Goal: Information Seeking & Learning: Check status

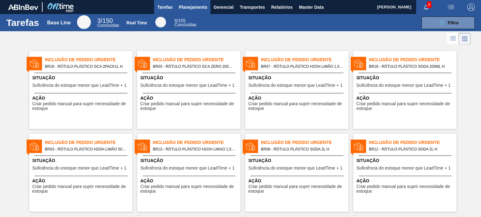
click at [199, 5] on span "Planejamento" at bounding box center [193, 7] width 28 height 8
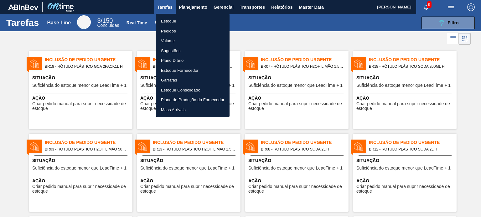
click at [186, 22] on li "Estoque" at bounding box center [193, 21] width 74 height 10
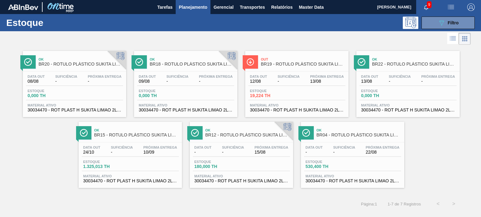
click at [452, 29] on div "Estoque 089F7B8B-B2A5-4AFE-B5C0-19BA573D28AC Filtro" at bounding box center [240, 22] width 481 height 17
click at [446, 25] on div "089F7B8B-B2A5-4AFE-B5C0-19BA573D28AC Filtro" at bounding box center [447, 23] width 21 height 8
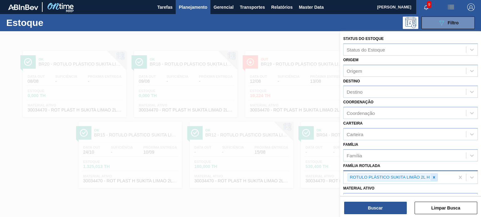
click at [436, 176] on div at bounding box center [433, 178] width 7 height 8
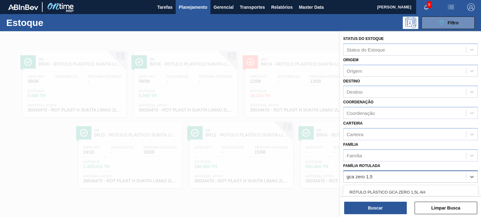
type Rotulada "gca zero 1,5"
click at [409, 194] on div "Status do Estoque Status do Estoque Origem Origem Destino Destino Coordenação C…" at bounding box center [410, 124] width 141 height 187
click at [409, 192] on div "Material ativo" at bounding box center [410, 198] width 135 height 12
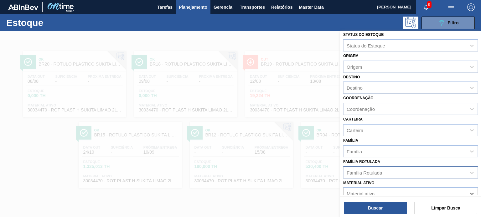
click at [394, 174] on div "Família Rotulada" at bounding box center [404, 172] width 122 height 9
type Rotulada "gca zero 1,"
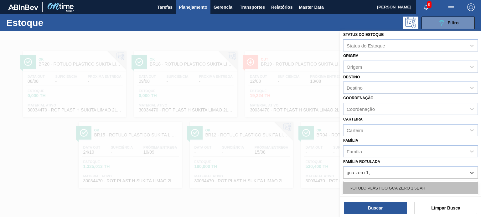
click at [384, 183] on div "RÓTULO PLÁSTICO GCA ZERO 1,5L AH" at bounding box center [410, 189] width 135 height 12
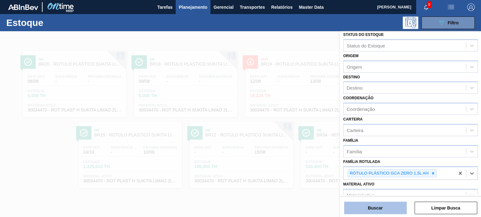
click at [381, 207] on button "Buscar" at bounding box center [375, 208] width 63 height 13
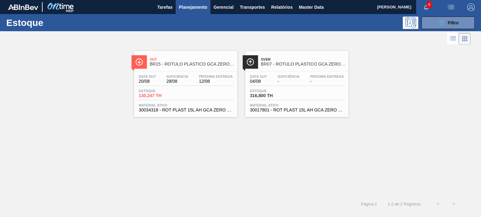
click at [199, 7] on span "Planejamento" at bounding box center [193, 7] width 28 height 8
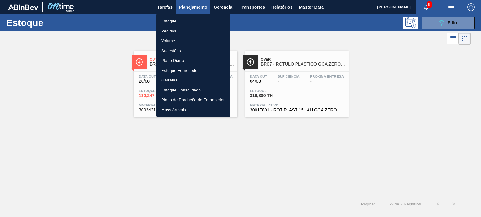
click at [167, 30] on li "Pedidos" at bounding box center [193, 31] width 74 height 10
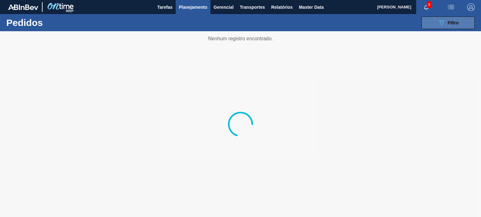
drag, startPoint x: 436, startPoint y: 25, endPoint x: 428, endPoint y: 21, distance: 8.5
click at [436, 25] on button "089F7B8B-B2A5-4AFE-B5C0-19BA573D28AC Filtro" at bounding box center [447, 23] width 53 height 13
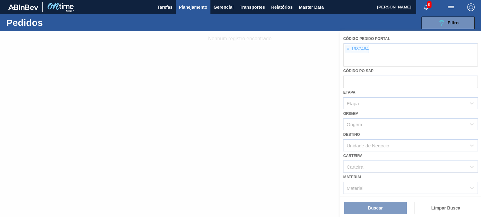
click at [342, 50] on div at bounding box center [240, 124] width 481 height 186
click at [347, 50] on div at bounding box center [240, 124] width 481 height 186
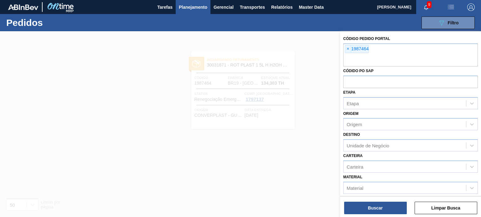
click at [347, 50] on span "×" at bounding box center [348, 49] width 6 height 8
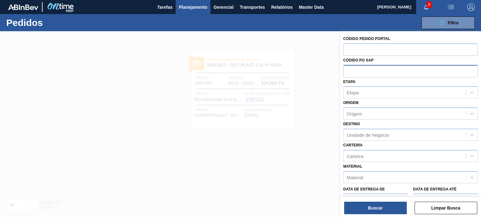
paste input "text"
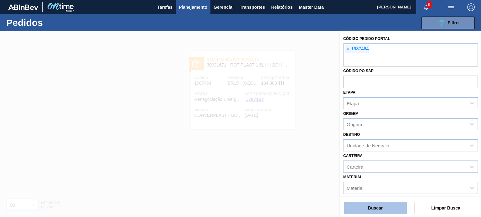
click at [385, 204] on button "Buscar" at bounding box center [375, 208] width 63 height 13
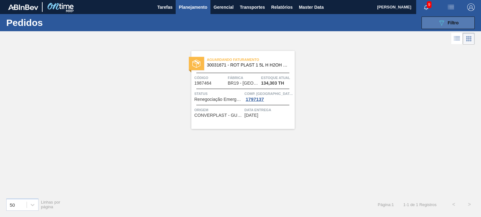
click at [466, 22] on button "089F7B8B-B2A5-4AFE-B5C0-19BA573D28AC Filtro" at bounding box center [447, 23] width 53 height 13
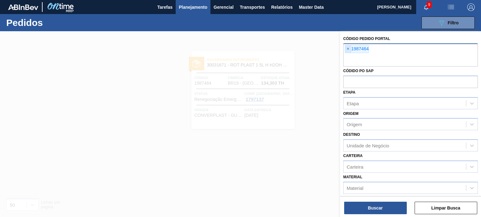
click at [348, 49] on span "×" at bounding box center [348, 49] width 6 height 8
paste input "text"
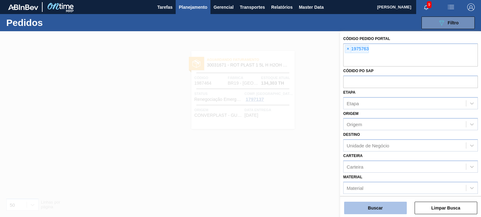
click at [387, 208] on button "Buscar" at bounding box center [375, 208] width 63 height 13
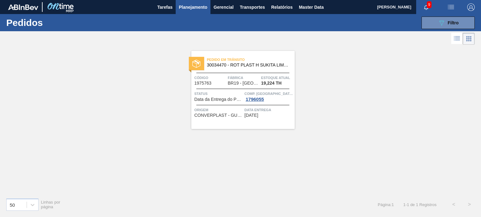
click at [450, 22] on span "Filtro" at bounding box center [452, 22] width 11 height 5
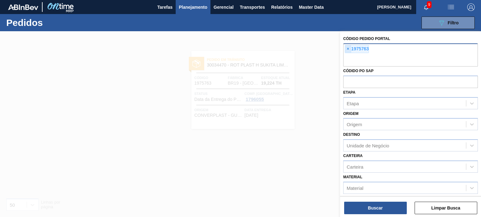
click at [348, 47] on span "×" at bounding box center [348, 49] width 6 height 8
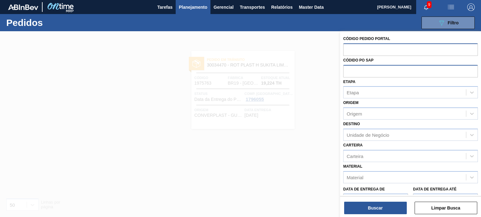
paste input "1984098"
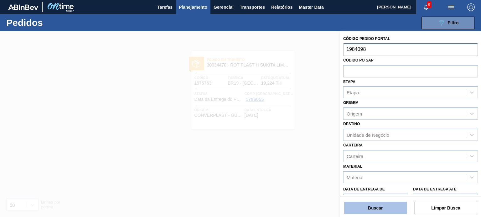
type input "1984098"
click at [389, 214] on button "Buscar" at bounding box center [375, 208] width 63 height 13
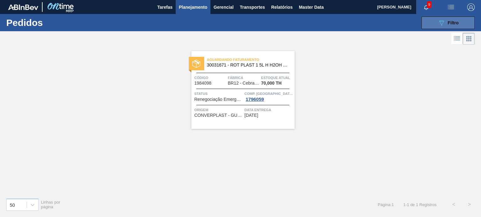
click at [444, 26] on icon "089F7B8B-B2A5-4AFE-B5C0-19BA573D28AC" at bounding box center [441, 23] width 8 height 8
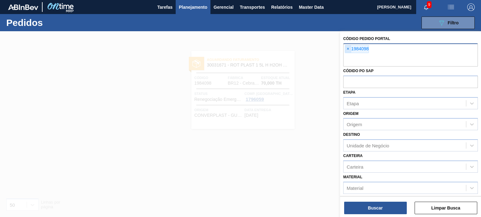
click at [349, 50] on span "×" at bounding box center [348, 49] width 6 height 8
paste input "text"
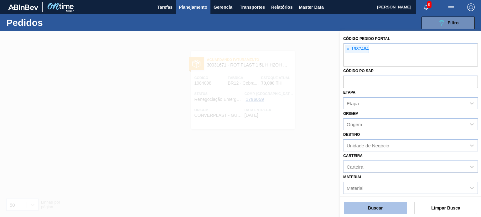
click at [385, 207] on button "Buscar" at bounding box center [375, 208] width 63 height 13
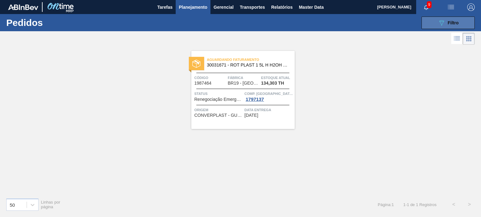
click at [434, 19] on button "089F7B8B-B2A5-4AFE-B5C0-19BA573D28AC Filtro" at bounding box center [447, 23] width 53 height 13
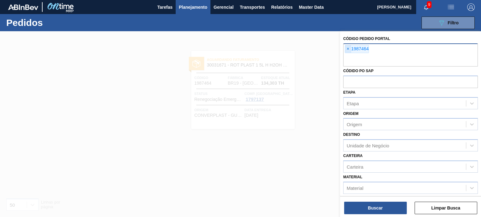
click at [348, 47] on span "×" at bounding box center [348, 49] width 6 height 8
paste input "text"
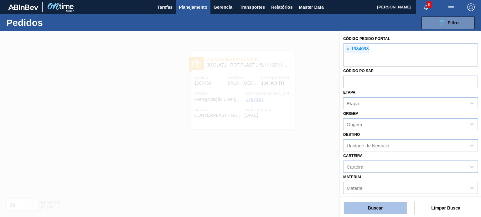
click at [391, 207] on button "Buscar" at bounding box center [375, 208] width 63 height 13
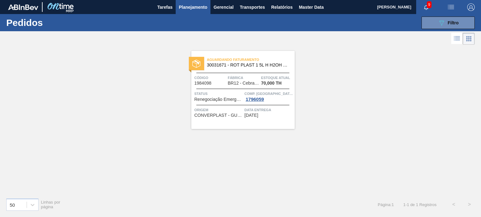
click at [205, 5] on span "Planejamento" at bounding box center [193, 7] width 28 height 8
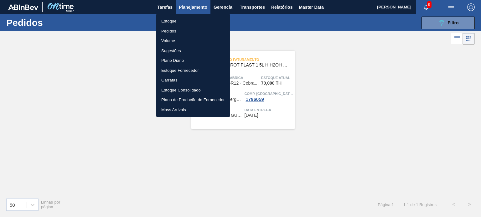
drag, startPoint x: 196, startPoint y: 19, endPoint x: 256, endPoint y: 19, distance: 60.1
click at [196, 18] on li "Estoque" at bounding box center [193, 21] width 74 height 10
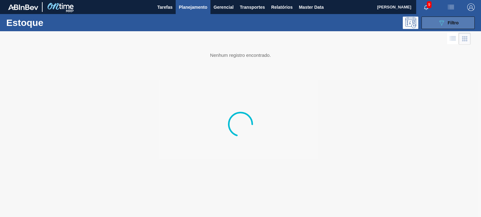
click at [466, 25] on button "089F7B8B-B2A5-4AFE-B5C0-19BA573D28AC Filtro" at bounding box center [447, 23] width 53 height 13
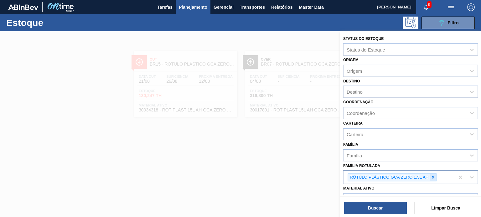
click at [429, 173] on div "RÓTULO PLÁSTICO GCA ZERO 1,5L AH" at bounding box center [398, 177] width 111 height 13
click at [430, 174] on div at bounding box center [432, 178] width 7 height 8
type Rotulada "gca 1,5"
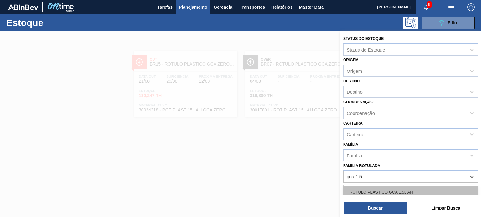
click at [427, 188] on div "RÓTULO PLÁSTICO GCA 1,5L AH" at bounding box center [410, 193] width 135 height 12
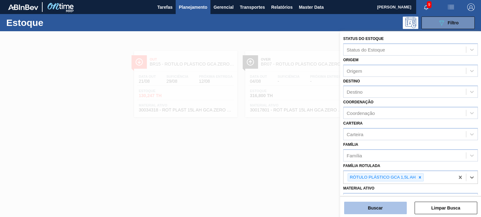
click at [396, 211] on button "Buscar" at bounding box center [375, 208] width 63 height 13
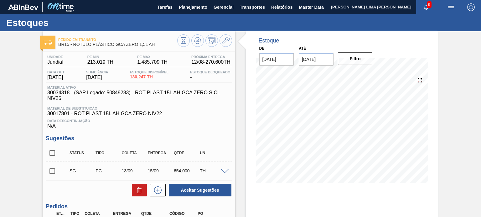
click at [313, 56] on input "26/08/2025" at bounding box center [316, 59] width 35 height 13
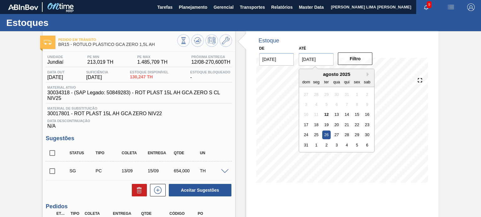
click at [364, 73] on div "agosto 2025" at bounding box center [336, 74] width 75 height 5
click at [365, 74] on div "agosto 2025" at bounding box center [336, 74] width 75 height 5
click at [366, 74] on button "Next Month" at bounding box center [368, 74] width 4 height 4
click at [368, 74] on button "Next Month" at bounding box center [368, 74] width 4 height 4
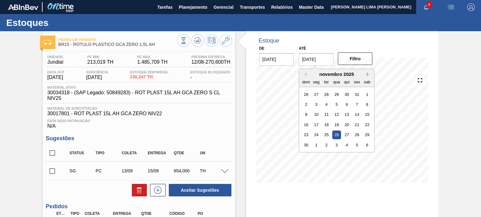
click at [368, 74] on button "Next Month" at bounding box center [368, 74] width 4 height 4
click at [369, 133] on div "3" at bounding box center [367, 135] width 8 height 8
type input "[DATE]"
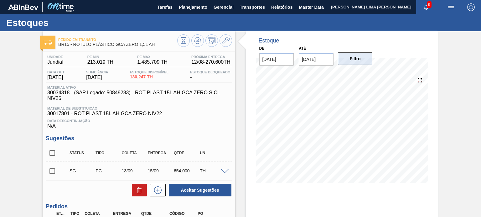
click at [356, 59] on button "Filtro" at bounding box center [355, 59] width 35 height 13
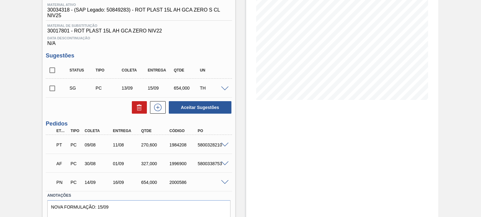
scroll to position [94, 0]
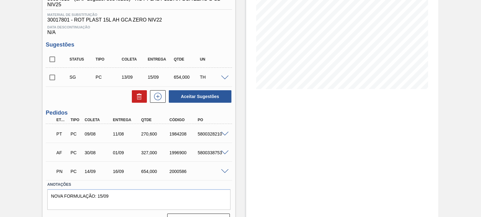
click at [226, 171] on span at bounding box center [225, 172] width 8 height 5
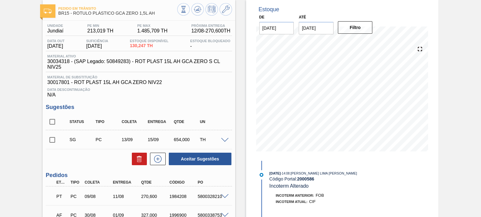
scroll to position [63, 0]
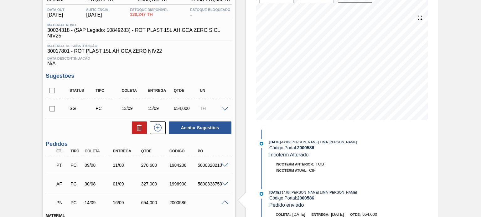
click at [124, 161] on div "PT PC 09/08 11/08 270,600 1984208 5800328210" at bounding box center [136, 165] width 169 height 13
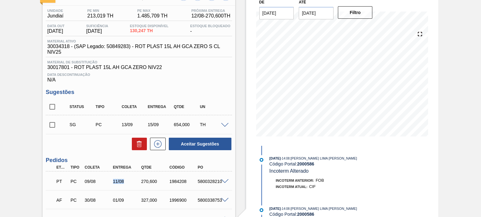
scroll to position [31, 0]
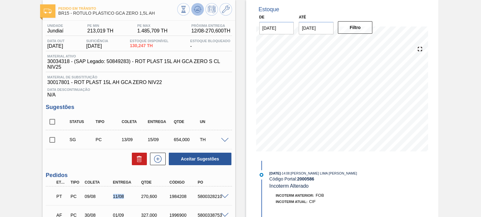
click at [187, 11] on icon at bounding box center [183, 9] width 7 height 7
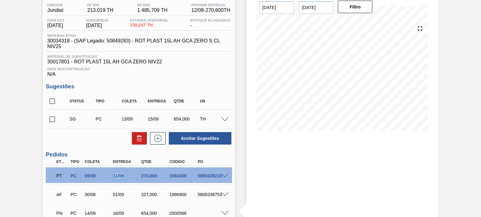
scroll to position [63, 0]
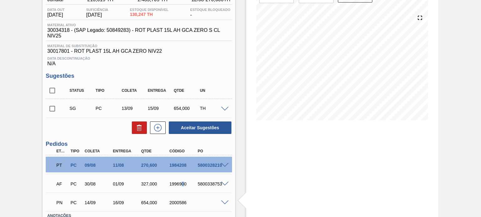
click at [182, 181] on div "AF PC 30/08 01/09 327,000 1996900 5800338753" at bounding box center [136, 183] width 169 height 13
click at [181, 183] on div "1996900" at bounding box center [183, 184] width 31 height 5
click at [181, 181] on div "AF PC 30/08 01/09 327,000 1996900 5800338753" at bounding box center [136, 183] width 169 height 13
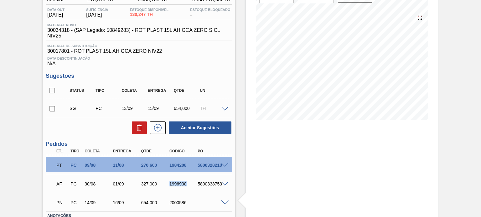
scroll to position [94, 0]
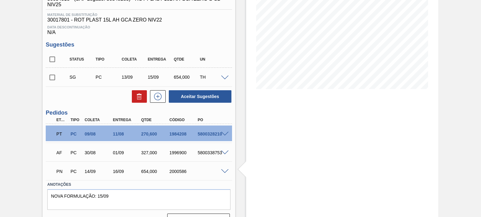
click at [222, 171] on span at bounding box center [225, 172] width 8 height 5
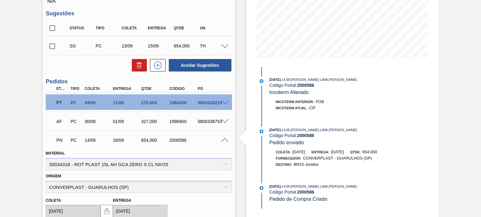
scroll to position [125, 0]
click at [179, 139] on div "2000586" at bounding box center [183, 140] width 31 height 5
copy div "2000586"
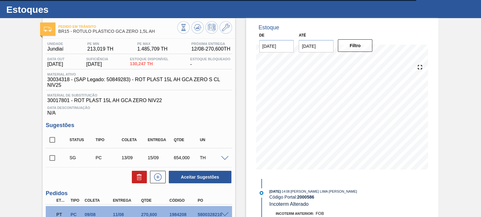
scroll to position [0, 0]
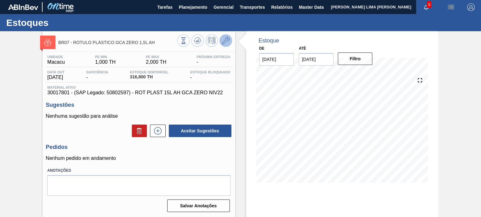
click at [224, 43] on icon at bounding box center [226, 41] width 8 height 8
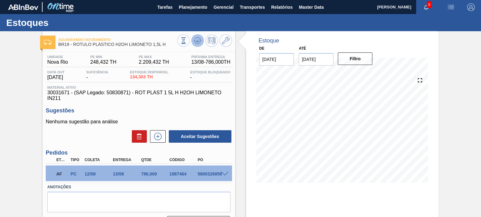
click at [187, 42] on icon at bounding box center [183, 40] width 7 height 7
drag, startPoint x: 138, startPoint y: 48, endPoint x: 77, endPoint y: 46, distance: 61.1
click at [77, 46] on span "BR19 - RÓTULO PLÁSTICO H2OH LIMONETO 1,5L H" at bounding box center [117, 44] width 119 height 5
click at [101, 90] on span "30031671 - (SAP Legado: 50830871) - ROT PLAST 1 5L H H2OH LIMONETO IN211" at bounding box center [138, 95] width 183 height 11
click at [101, 89] on span "Material ativo" at bounding box center [138, 88] width 183 height 4
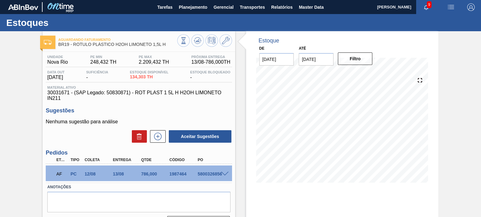
click at [101, 89] on span "Material ativo" at bounding box center [138, 88] width 183 height 4
click at [101, 94] on span "30031671 - (SAP Legado: 50830871) - ROT PLAST 1 5L H H2OH LIMONETO IN211" at bounding box center [138, 95] width 183 height 11
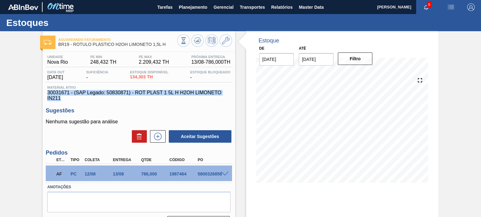
click at [101, 94] on span "30031671 - (SAP Legado: 50830871) - ROT PLAST 1 5L H H2OH LIMONETO IN211" at bounding box center [138, 95] width 183 height 11
copy span "30031671 - (SAP Legado: 50830871) - ROT PLAST 1 5L H H2OH LIMONETO IN211"
click at [60, 92] on span "30031671 - (SAP Legado: 50830871) - ROT PLAST 1 5L H H2OH LIMONETO IN211" at bounding box center [138, 95] width 183 height 11
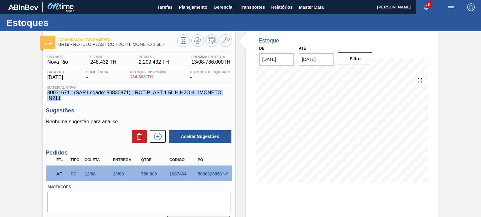
click at [60, 92] on span "30031671 - (SAP Legado: 50830871) - ROT PLAST 1 5L H H2OH LIMONETO IN211" at bounding box center [138, 95] width 183 height 11
click at [69, 95] on span "30031671 - (SAP Legado: 50830871) - ROT PLAST 1 5L H H2OH LIMONETO IN211" at bounding box center [138, 95] width 183 height 11
click at [73, 99] on span "30031671 - (SAP Legado: 50830871) - ROT PLAST 1 5L H H2OH LIMONETO IN211" at bounding box center [138, 95] width 183 height 11
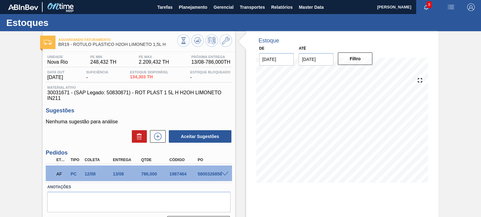
click at [74, 104] on div "Unidade Nova Rio PE MIN 248,432 TH PE MAX 2.209,432 TH Próxima Entrega 13/08 - …" at bounding box center [139, 141] width 192 height 179
drag, startPoint x: 68, startPoint y: 91, endPoint x: 47, endPoint y: 90, distance: 21.0
click at [46, 90] on div "Material ativo 30031671 - (SAP Legado: 50830871) - ROT PLAST 1 5L H H2OH LIMONE…" at bounding box center [139, 94] width 186 height 16
copy span "30031671"
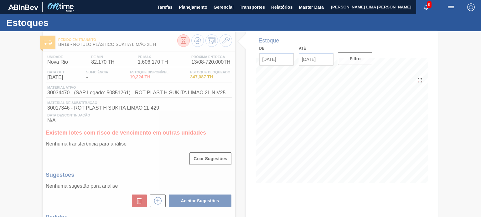
click at [195, 44] on div at bounding box center [240, 124] width 481 height 186
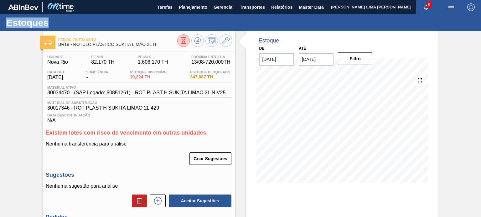
click at [195, 44] on span at bounding box center [198, 41] width 8 height 8
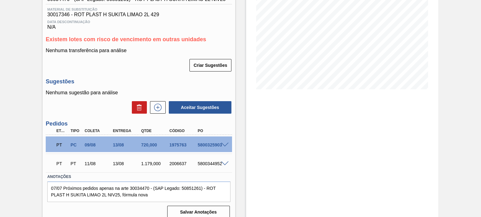
scroll to position [94, 0]
click at [176, 146] on div "1975763" at bounding box center [183, 144] width 31 height 5
click at [181, 166] on div "2006637" at bounding box center [183, 163] width 31 height 5
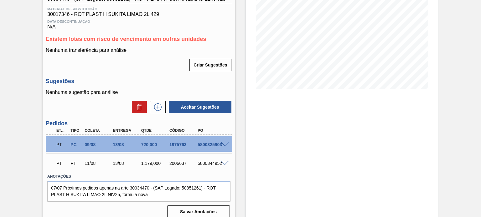
click at [180, 165] on div "2006637" at bounding box center [183, 163] width 31 height 5
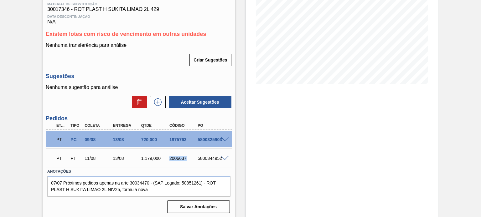
scroll to position [100, 0]
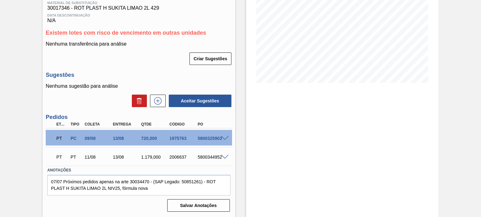
click at [178, 134] on div "PT PC 09/08 13/08 720,000 1975763 5800325903" at bounding box center [136, 138] width 169 height 13
click at [177, 135] on div "PT PC 09/08 13/08 720,000 1975763 5800325903" at bounding box center [136, 138] width 169 height 13
copy div "1975763"
click at [176, 153] on div "PT PT 11/08 13/08 1.179,000 2006637 5800344952" at bounding box center [136, 157] width 169 height 13
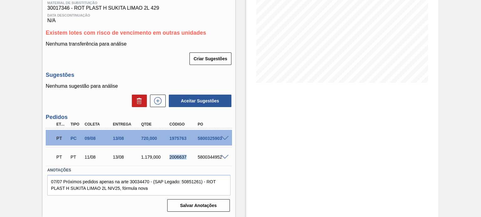
click at [176, 153] on div "PT PT 11/08 13/08 1.179,000 2006637 5800344952" at bounding box center [136, 157] width 169 height 13
copy div "2006637"
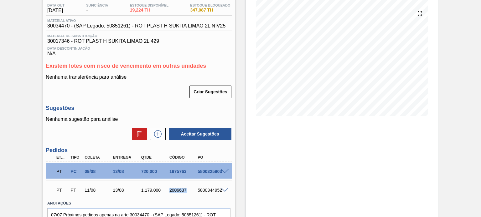
scroll to position [38, 0]
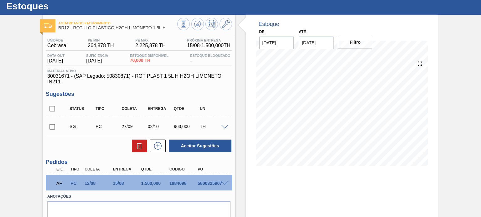
scroll to position [31, 0]
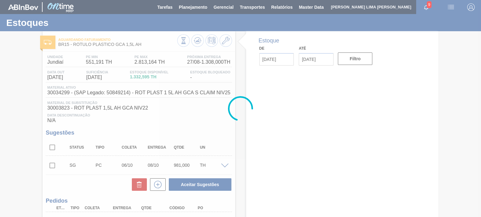
click at [193, 41] on div at bounding box center [240, 108] width 481 height 217
click at [195, 41] on div at bounding box center [240, 108] width 481 height 217
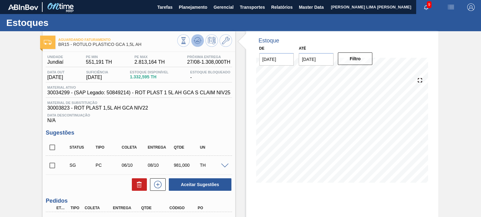
click at [187, 41] on icon at bounding box center [183, 40] width 7 height 7
click at [187, 43] on icon at bounding box center [183, 40] width 7 height 7
